Goal: Task Accomplishment & Management: Complete application form

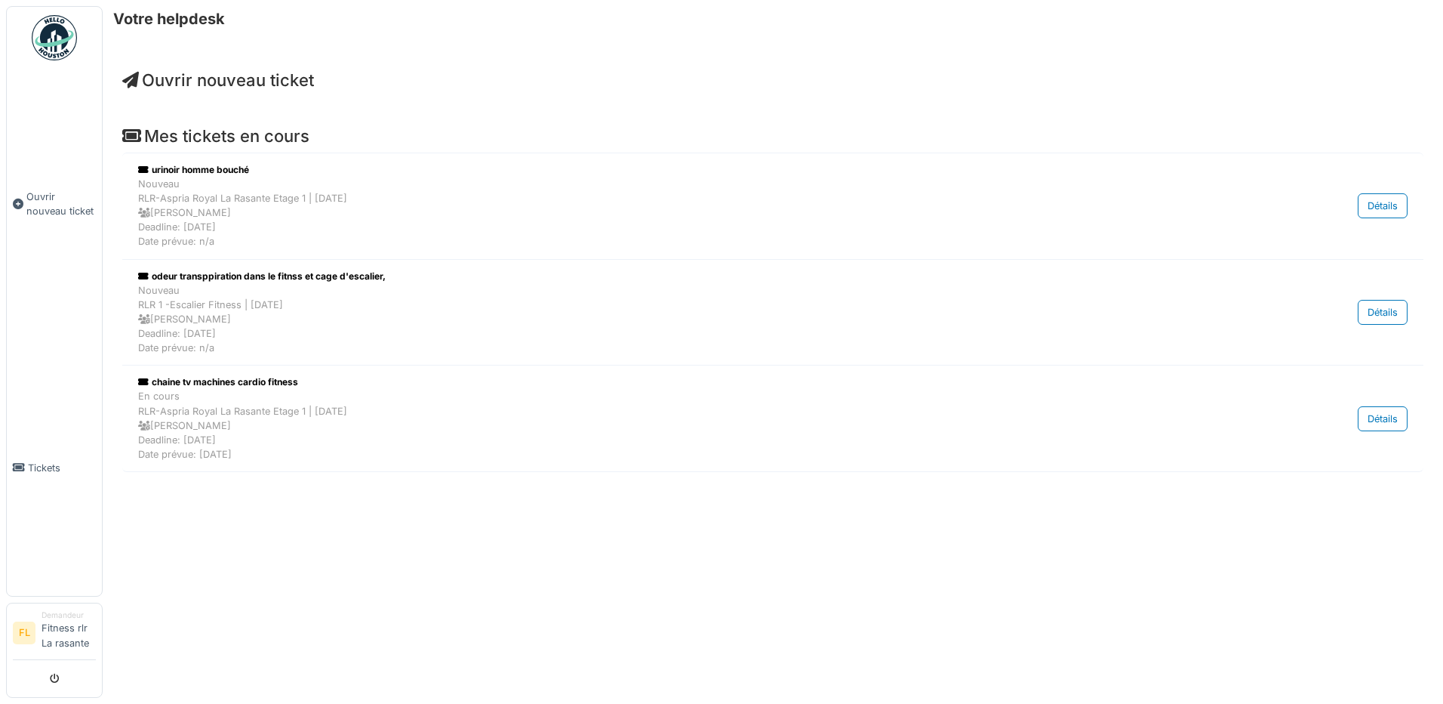
click at [45, 225] on link "Ouvrir nouveau ticket" at bounding box center [54, 204] width 95 height 271
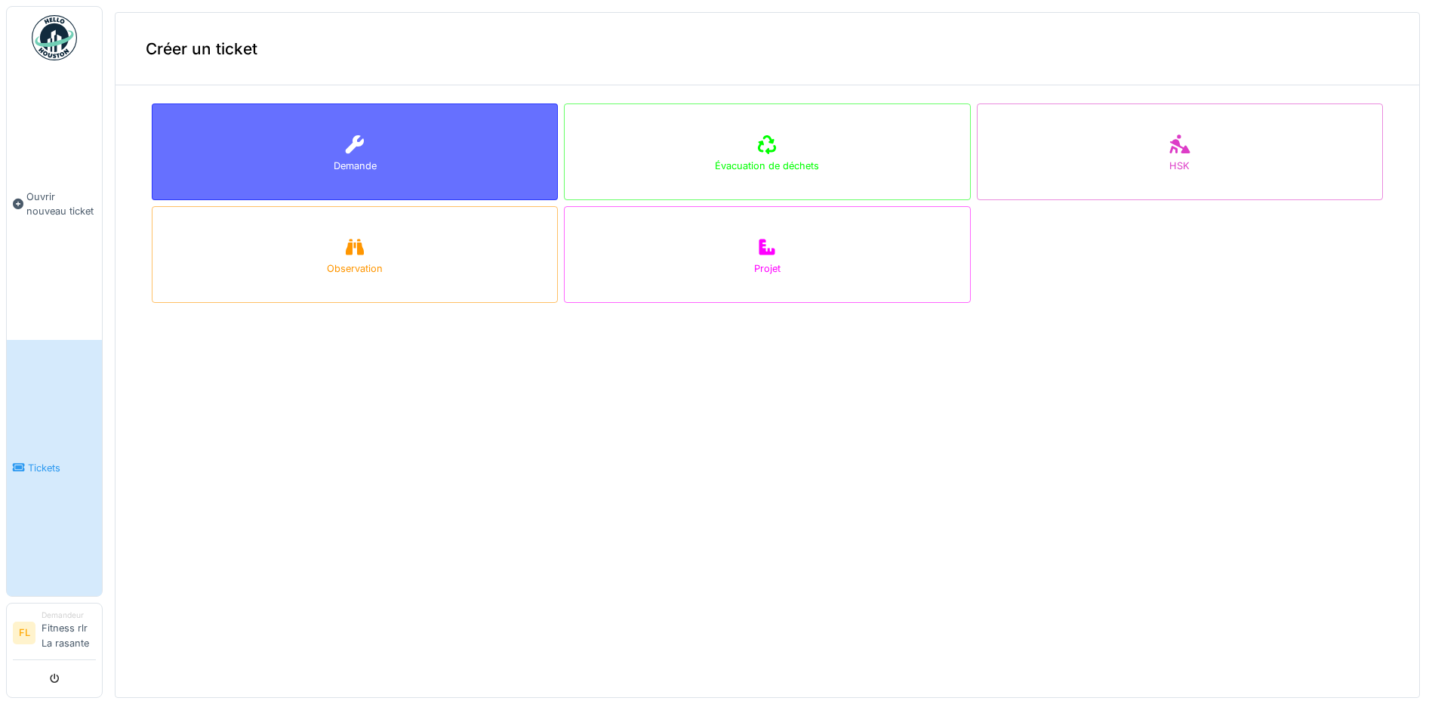
click at [296, 152] on div "Demande" at bounding box center [355, 151] width 406 height 97
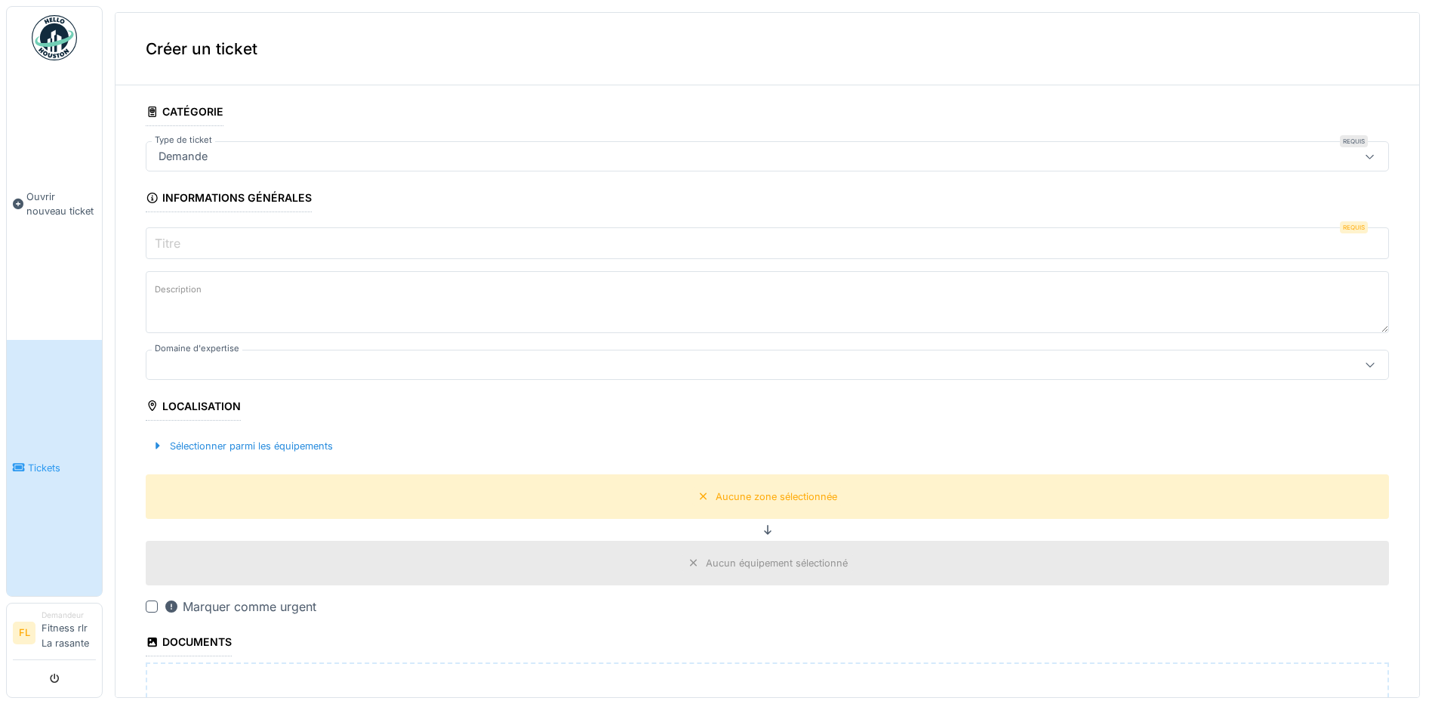
click at [233, 237] on input "Titre" at bounding box center [767, 243] width 1243 height 32
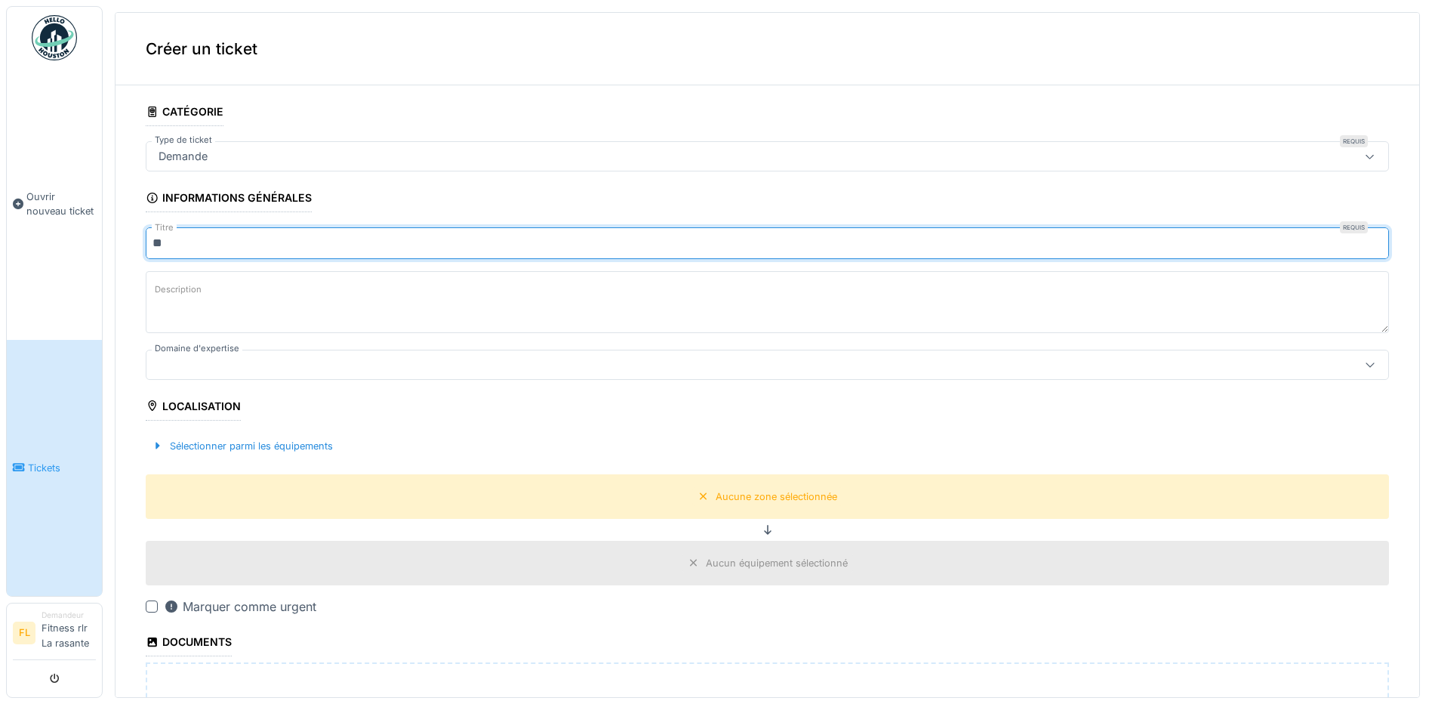
type input "*"
type input "**********"
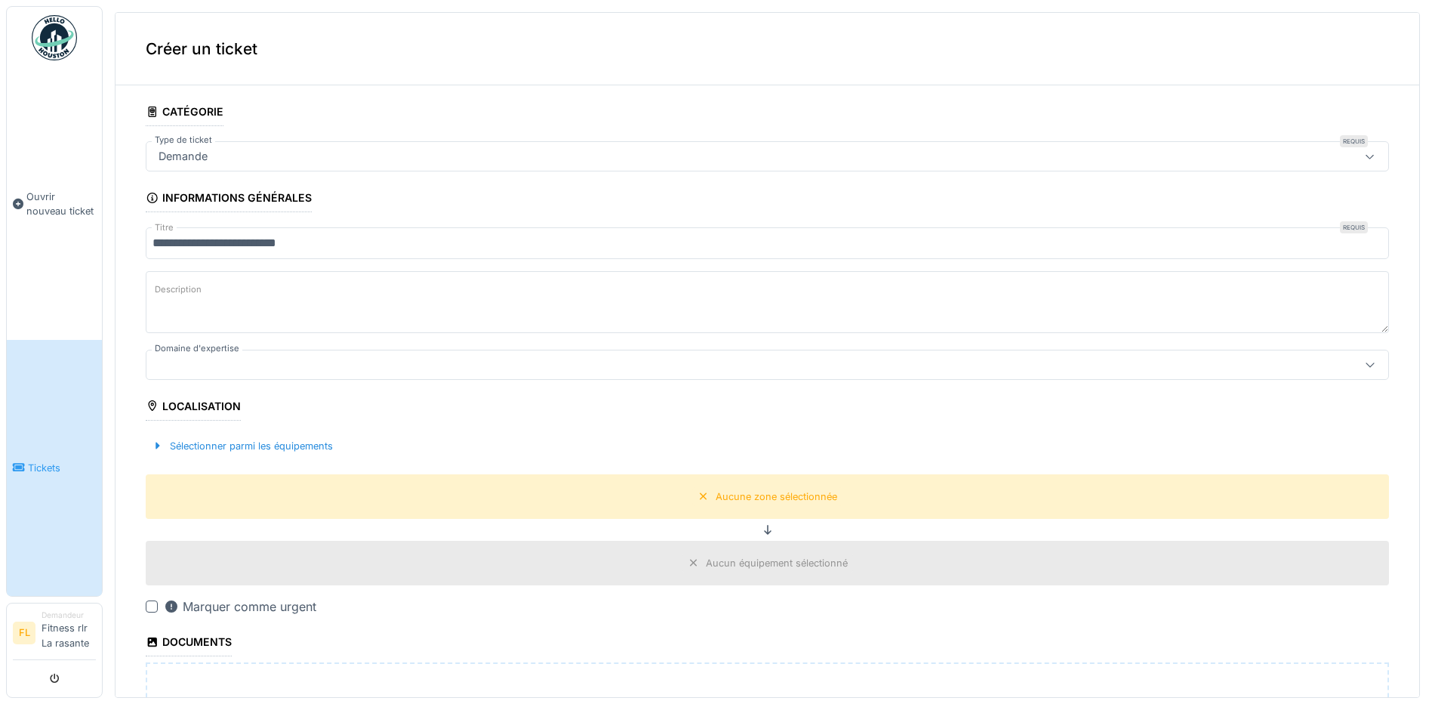
type textarea "*"
type textarea "**********"
click at [387, 361] on div at bounding box center [699, 364] width 1095 height 17
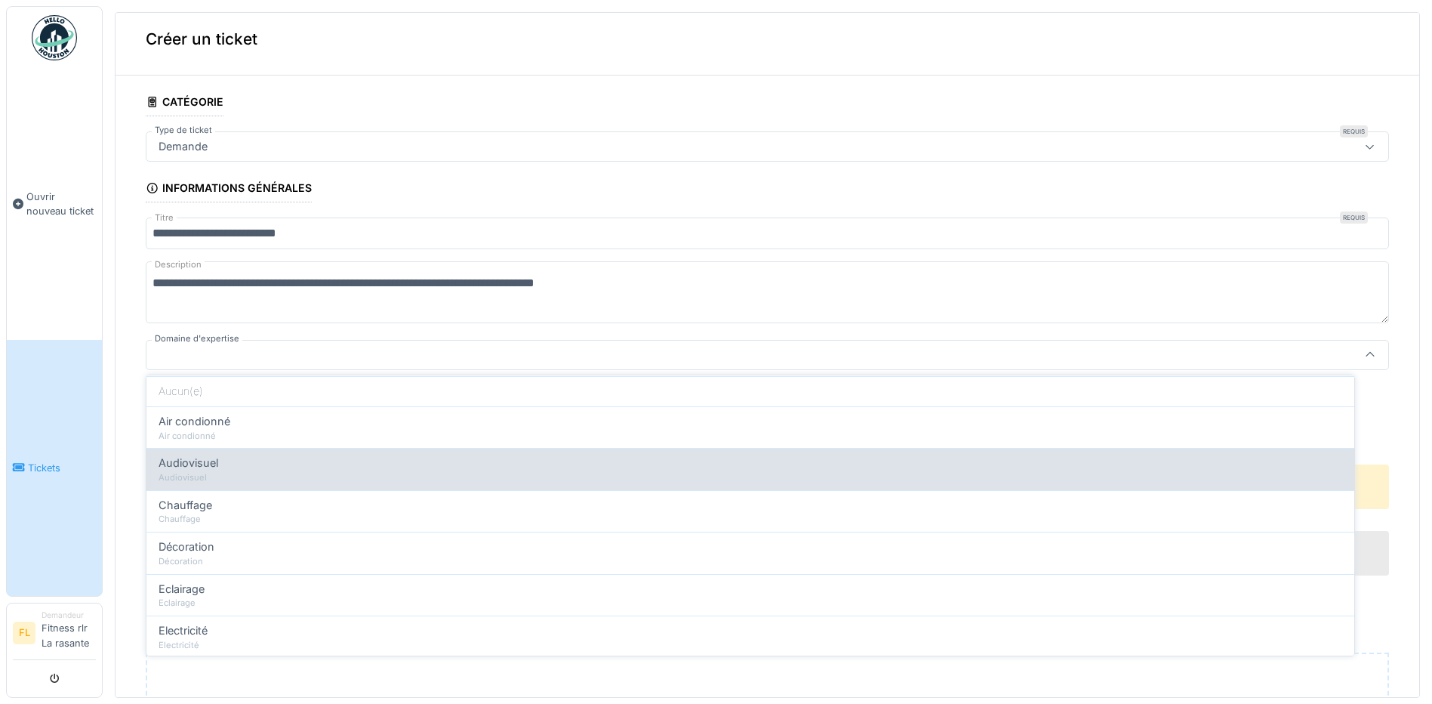
scroll to position [75, 0]
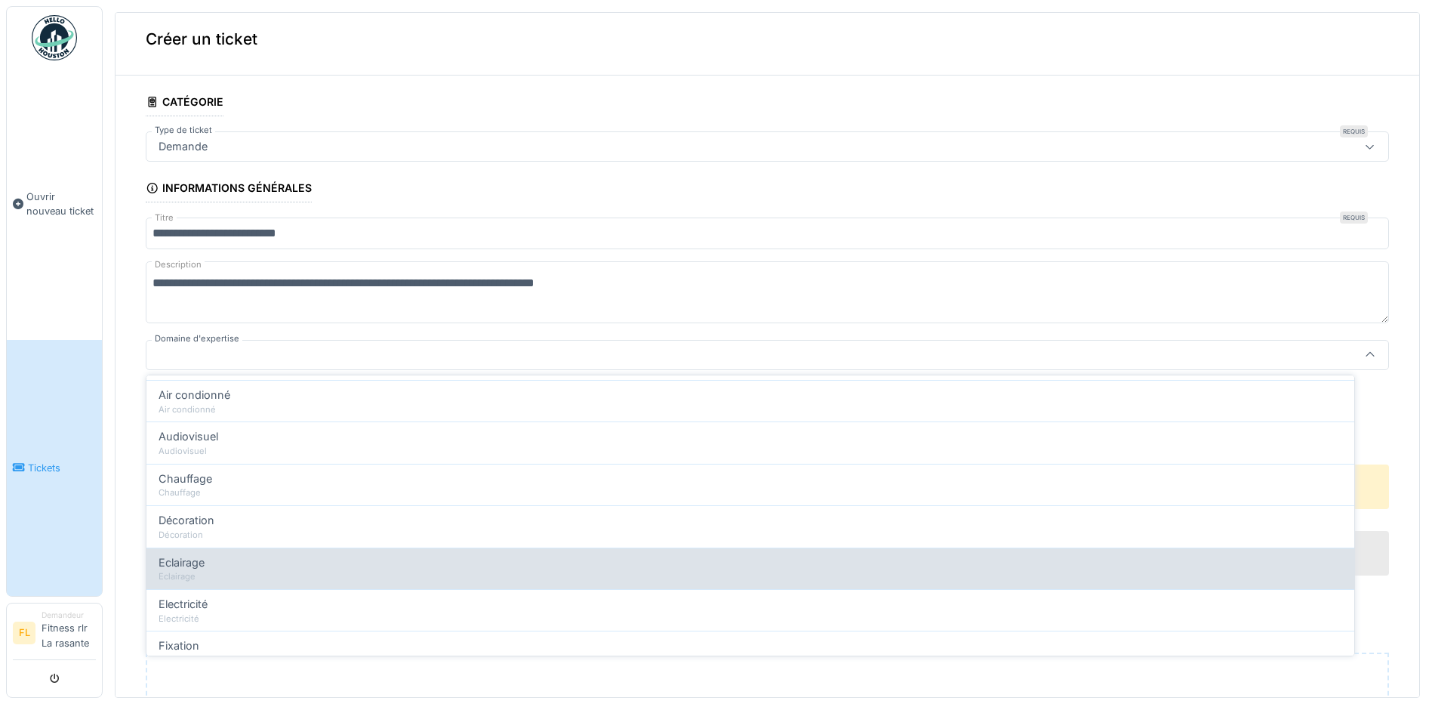
click at [217, 570] on div "Eclairage" at bounding box center [751, 576] width 1184 height 13
type input "****"
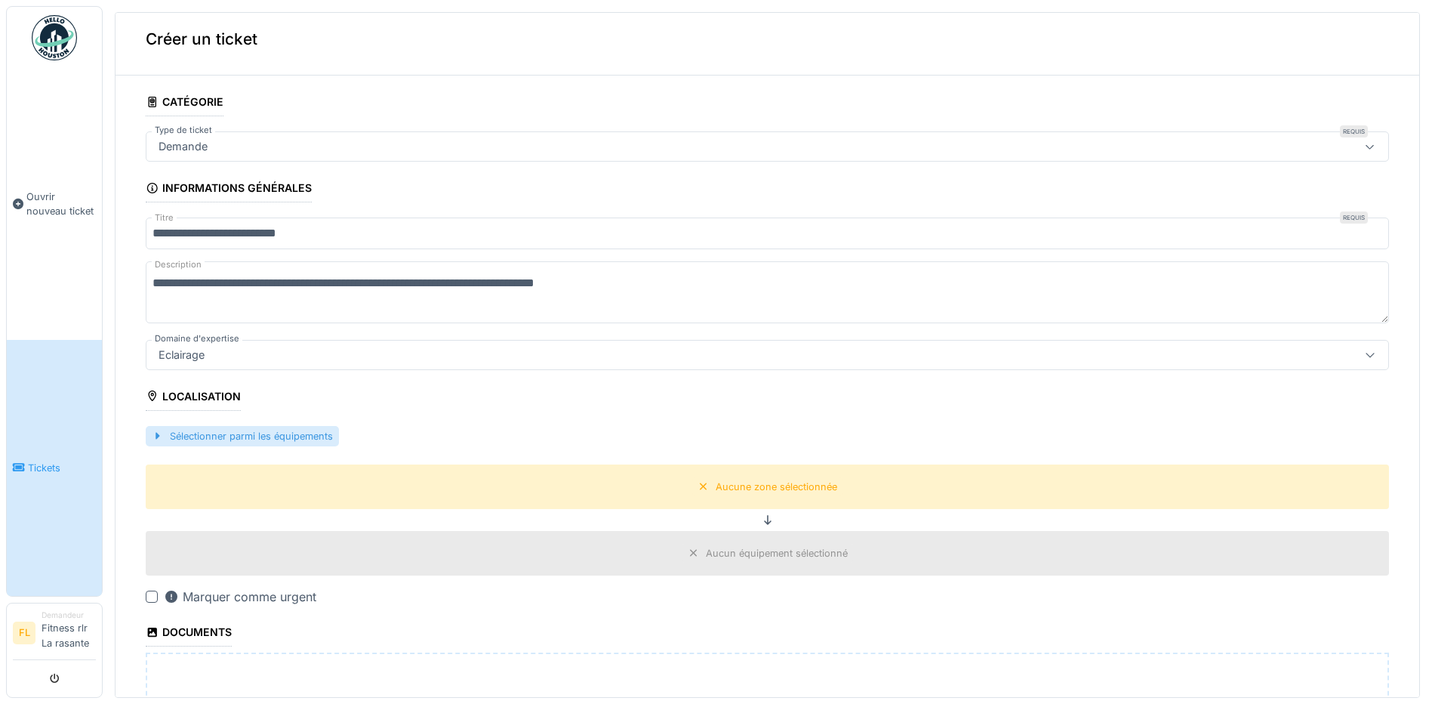
click at [151, 433] on div "Sélectionner parmi les équipements" at bounding box center [242, 436] width 193 height 20
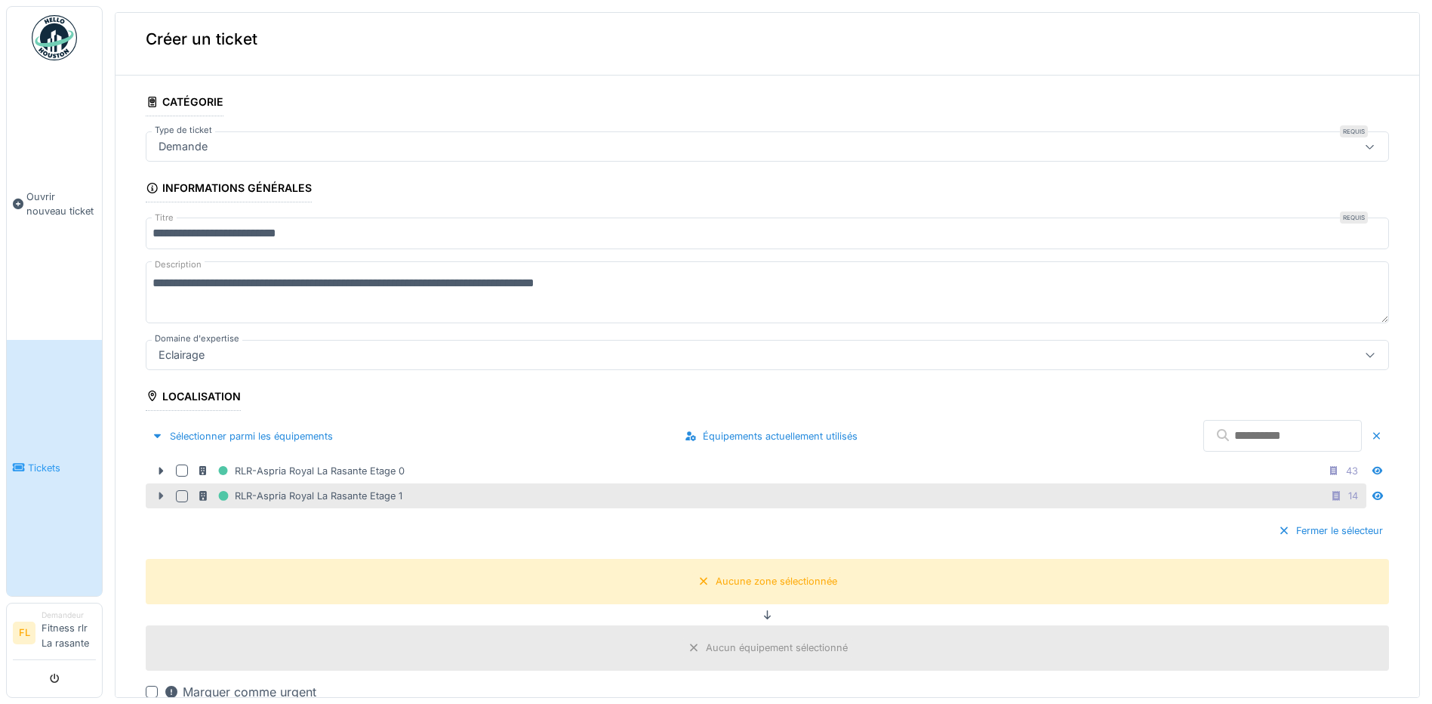
click at [166, 496] on icon at bounding box center [161, 496] width 12 height 10
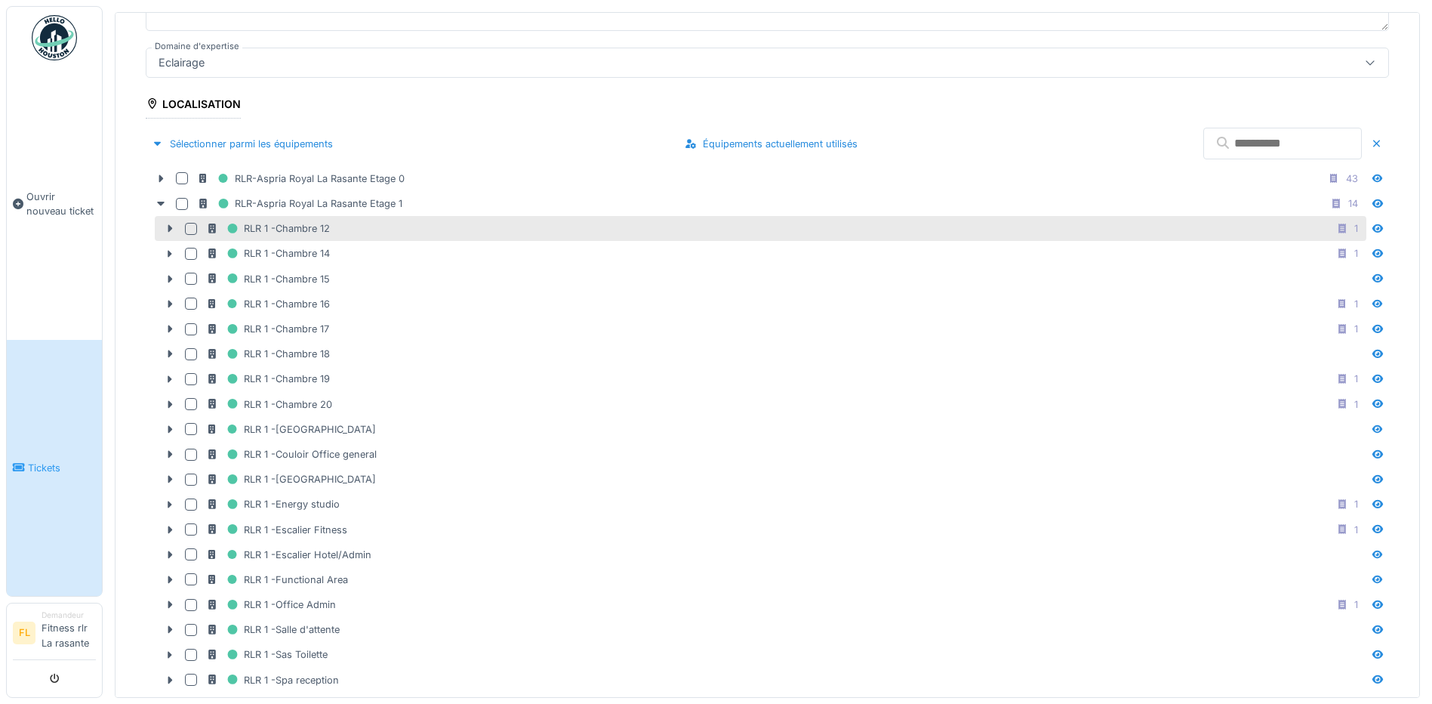
scroll to position [387, 0]
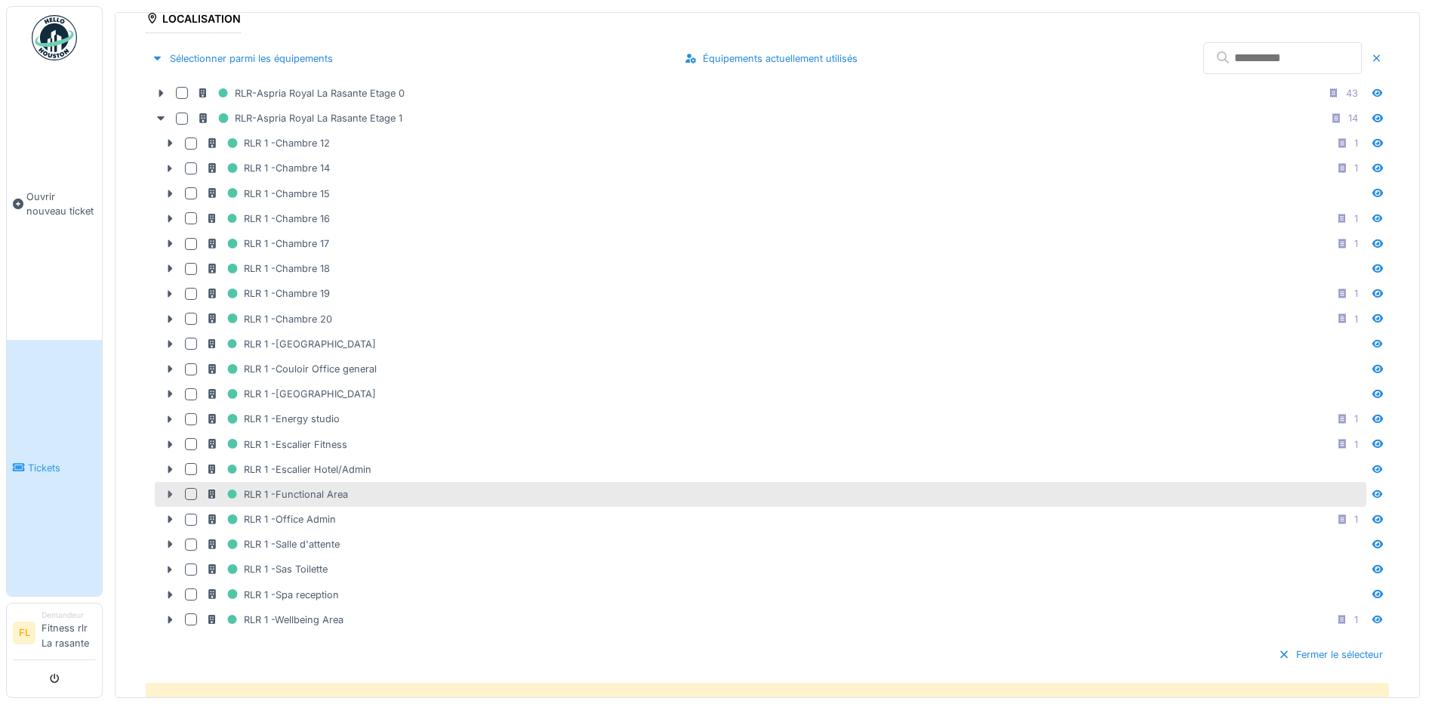
click at [174, 491] on icon at bounding box center [170, 494] width 12 height 10
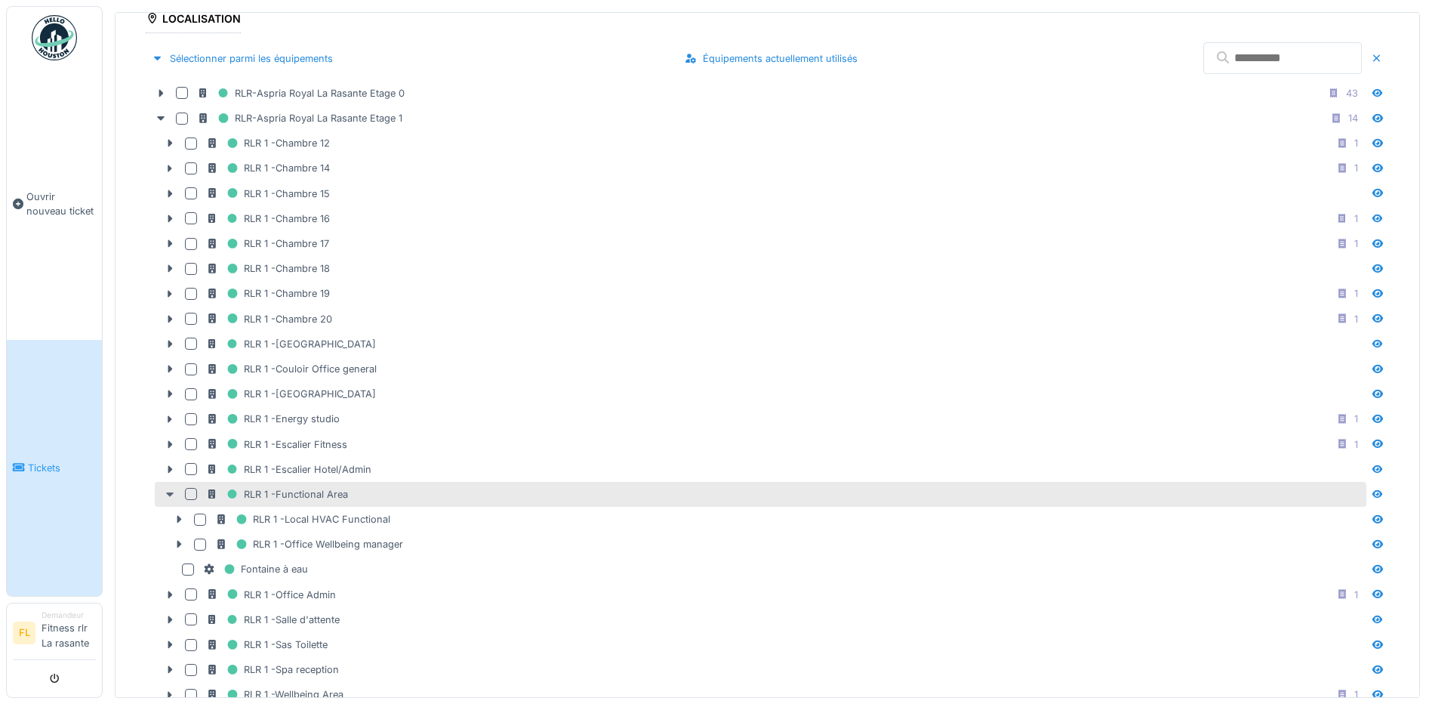
click at [173, 492] on icon at bounding box center [170, 494] width 8 height 5
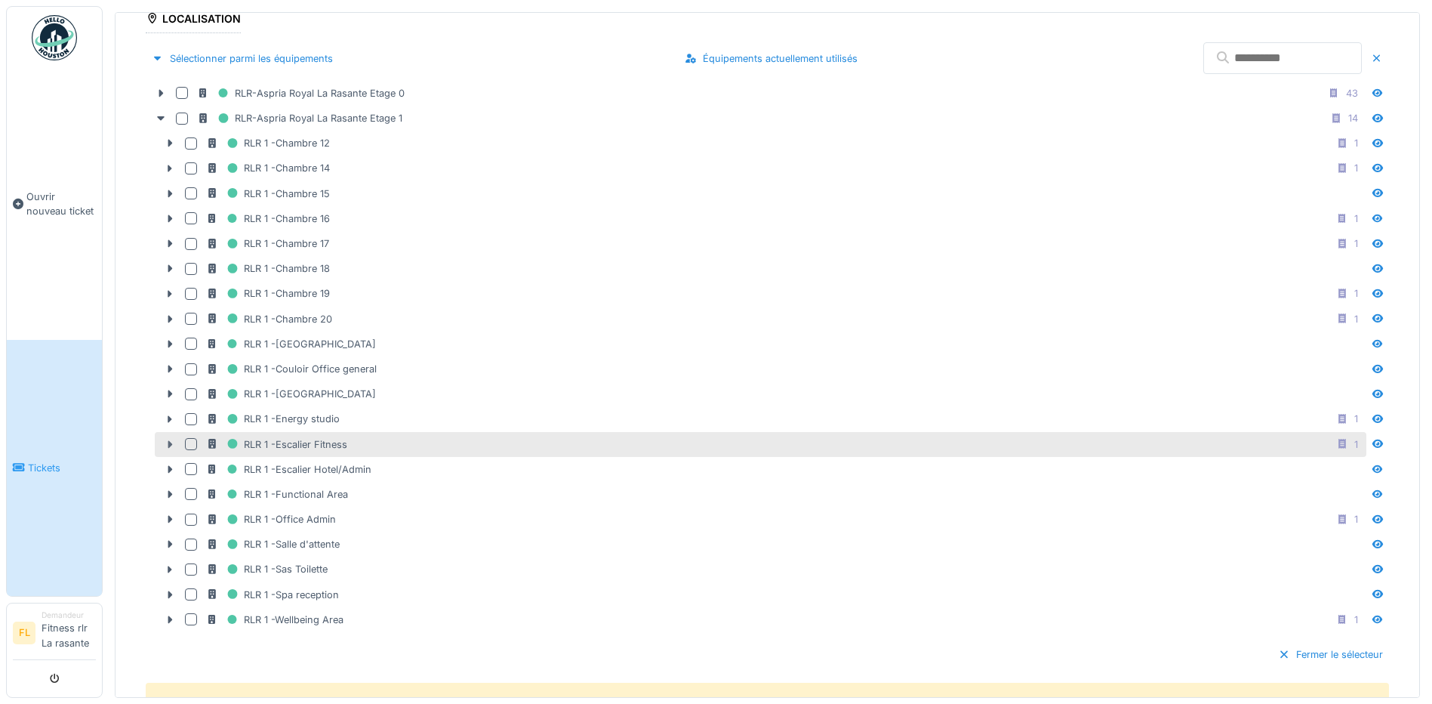
click at [173, 448] on div at bounding box center [170, 444] width 24 height 16
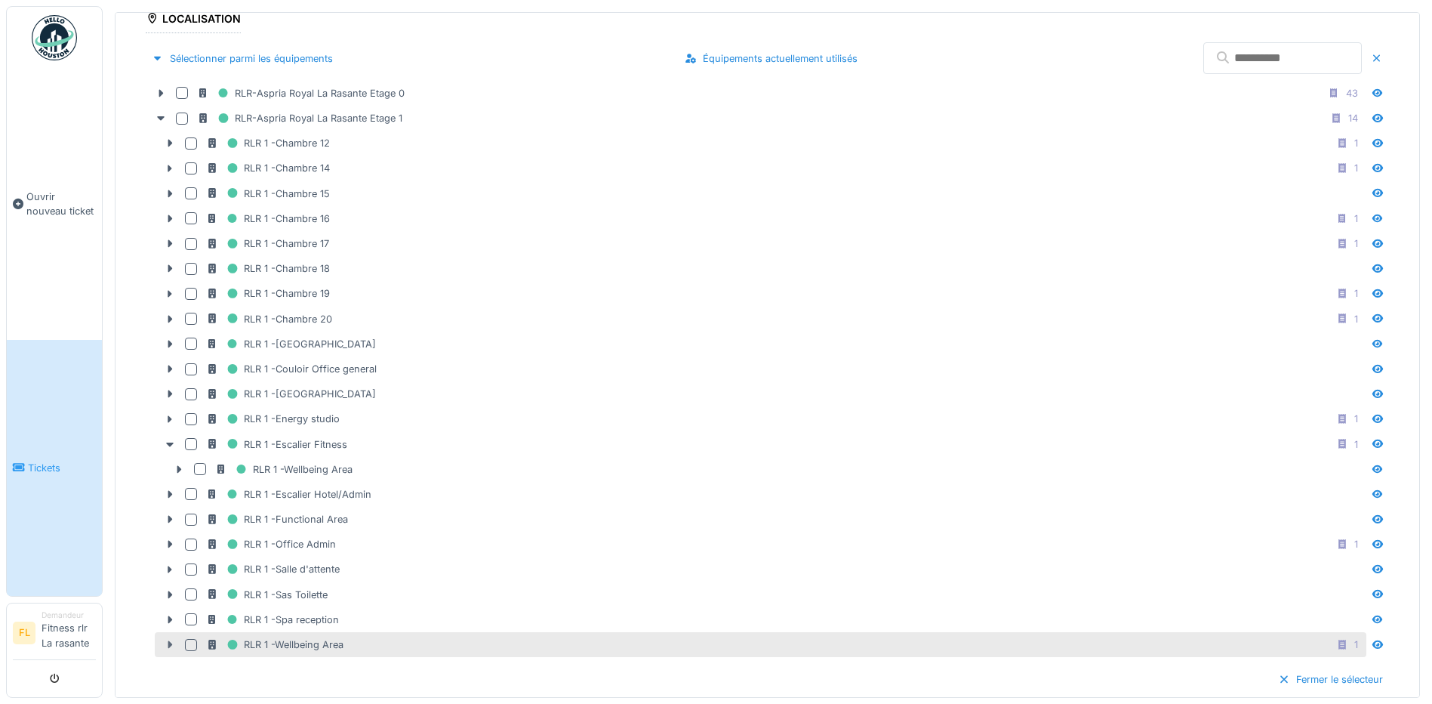
click at [167, 645] on icon at bounding box center [170, 644] width 12 height 10
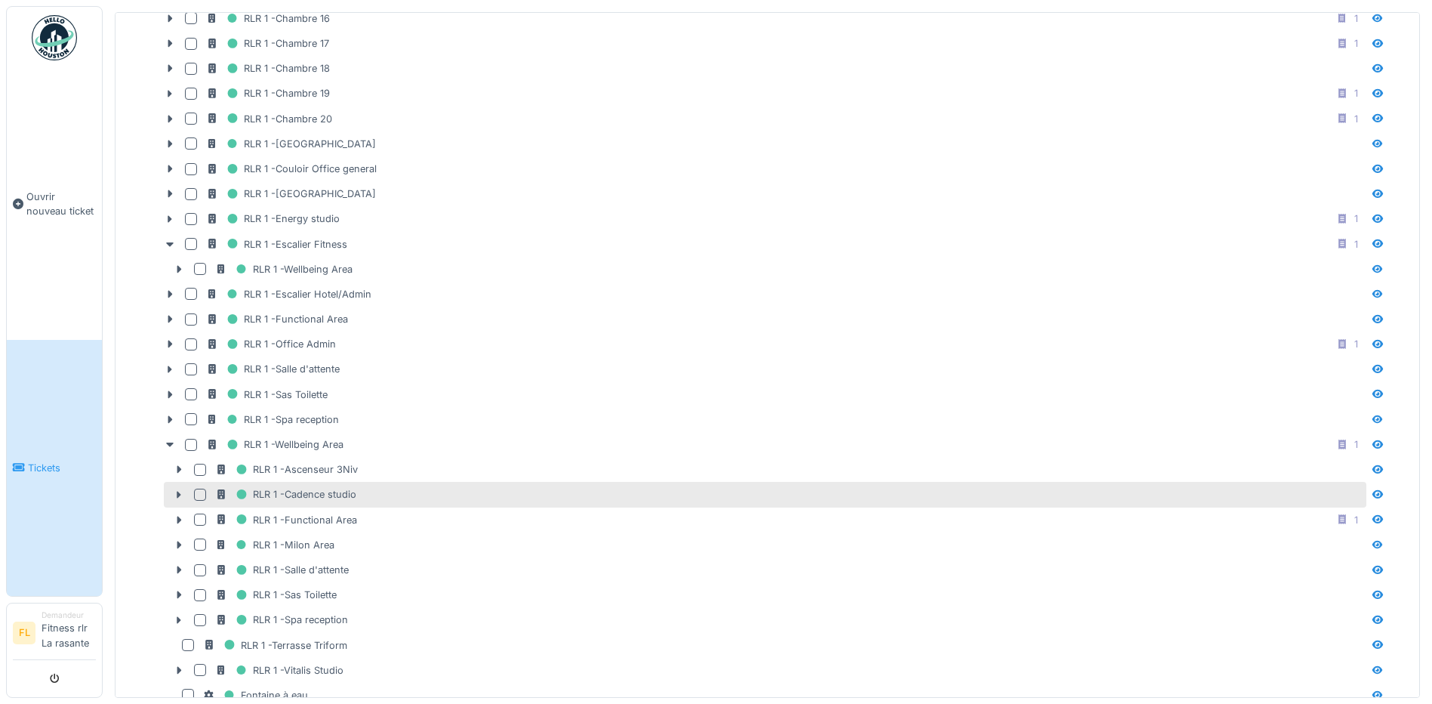
scroll to position [614, 0]
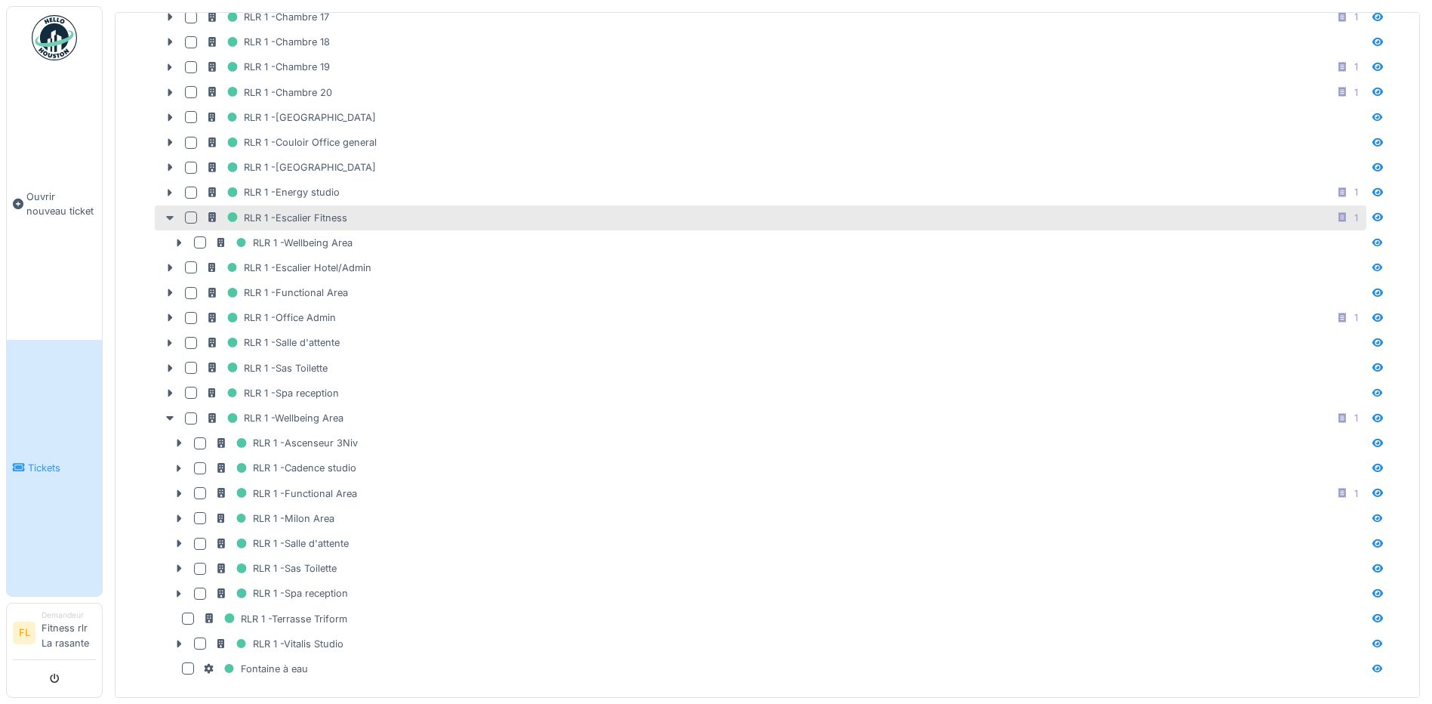
click at [162, 218] on div at bounding box center [170, 218] width 24 height 16
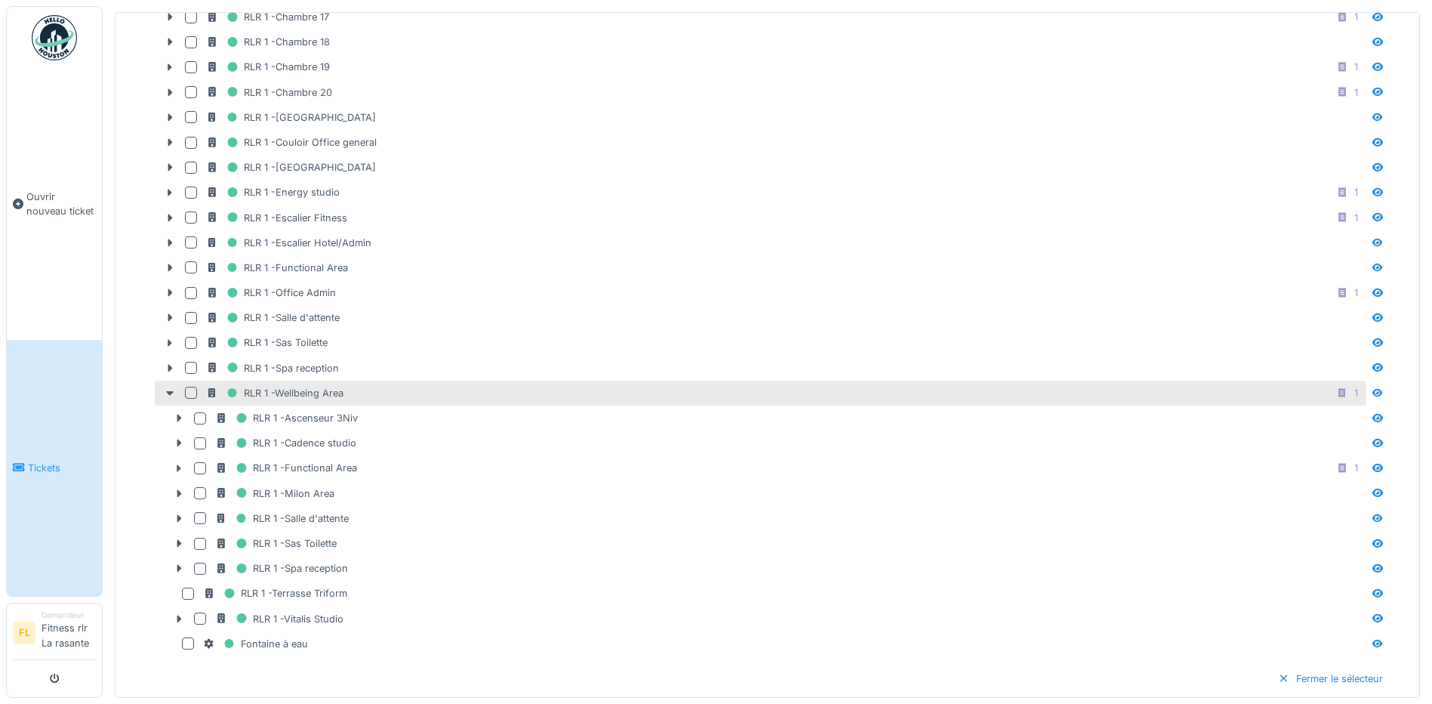
click at [189, 390] on div at bounding box center [191, 392] width 12 height 12
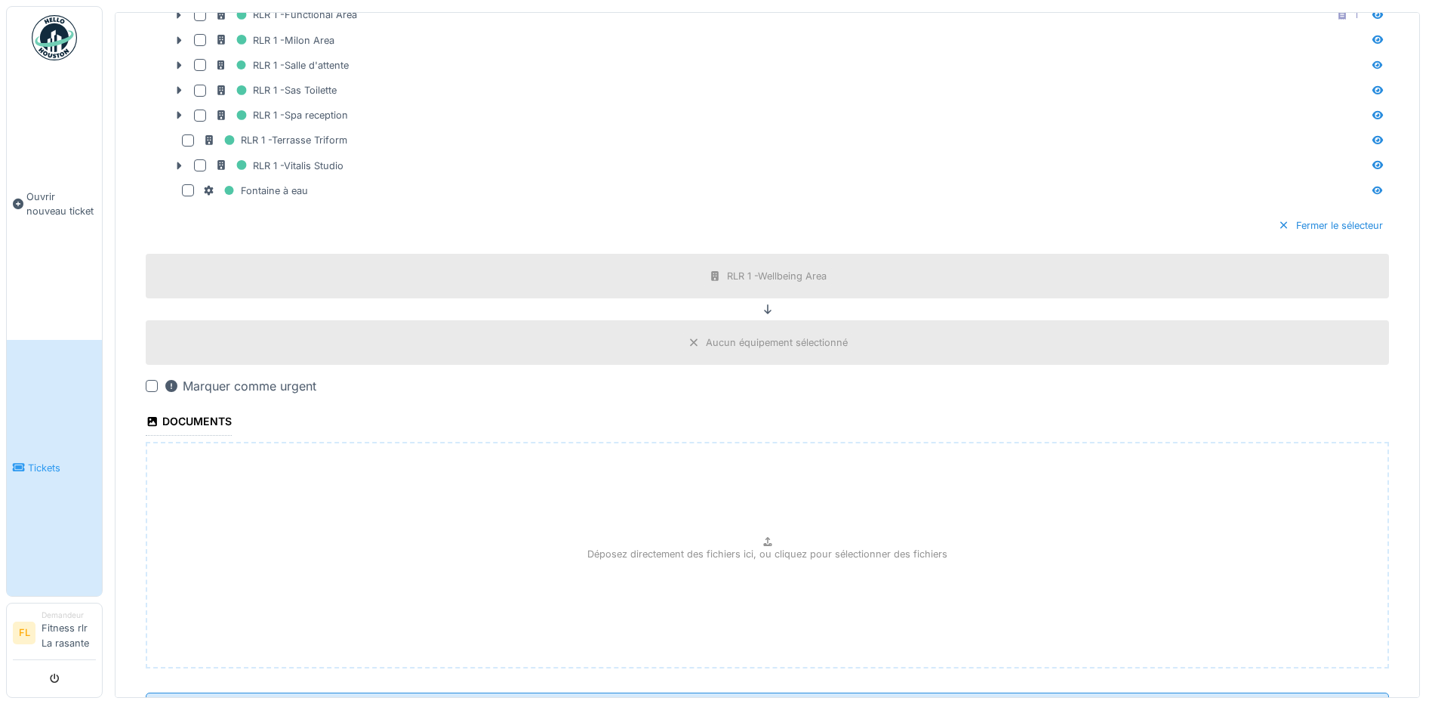
scroll to position [1136, 0]
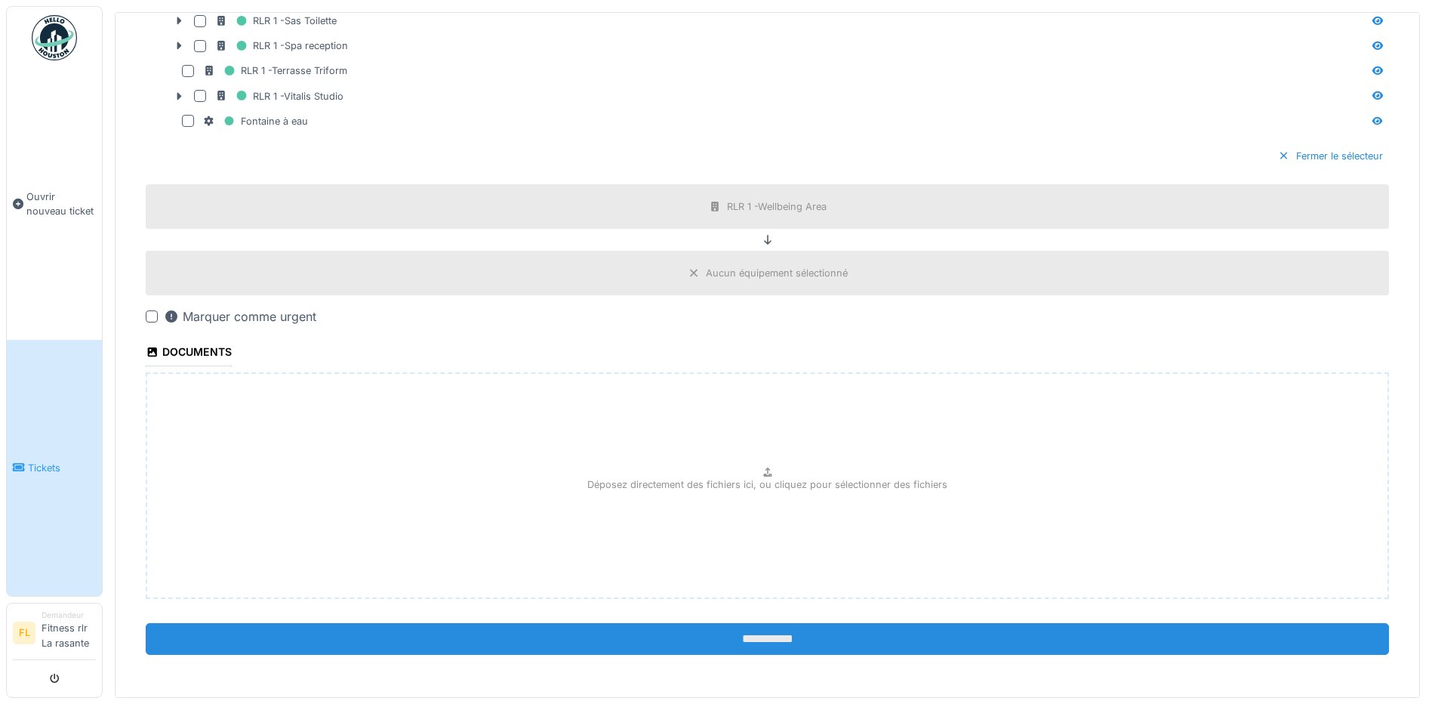
click at [695, 628] on input "**********" at bounding box center [767, 639] width 1243 height 32
